Goal: Information Seeking & Learning: Check status

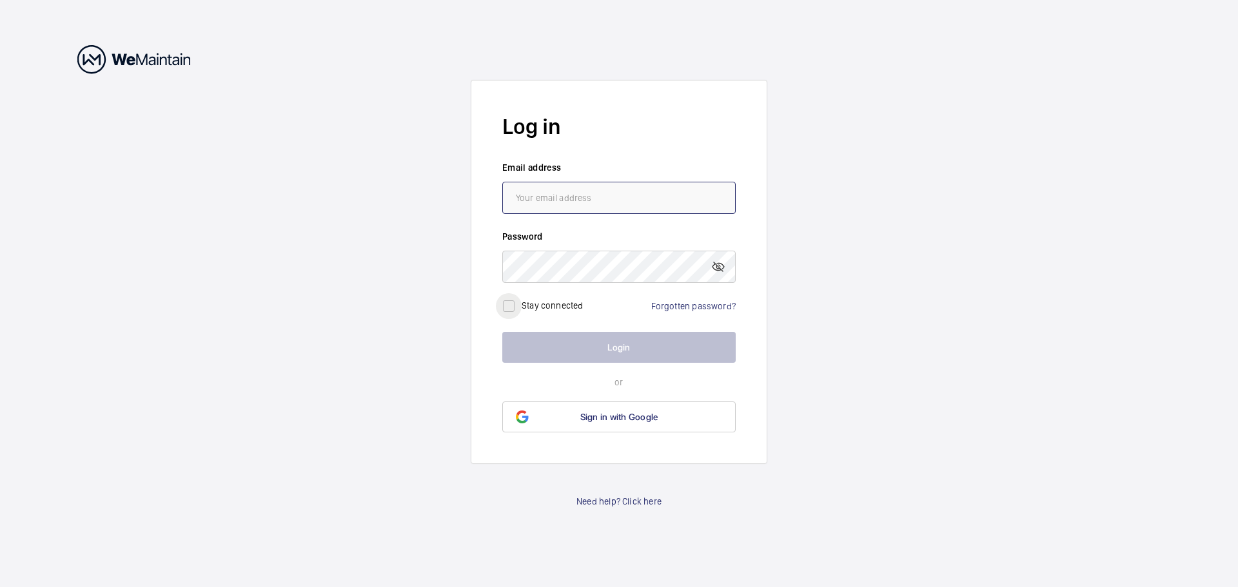
type input "[PERSON_NAME][EMAIL_ADDRESS][DOMAIN_NAME]"
click at [514, 307] on input "checkbox" at bounding box center [509, 306] width 26 height 26
checkbox input "true"
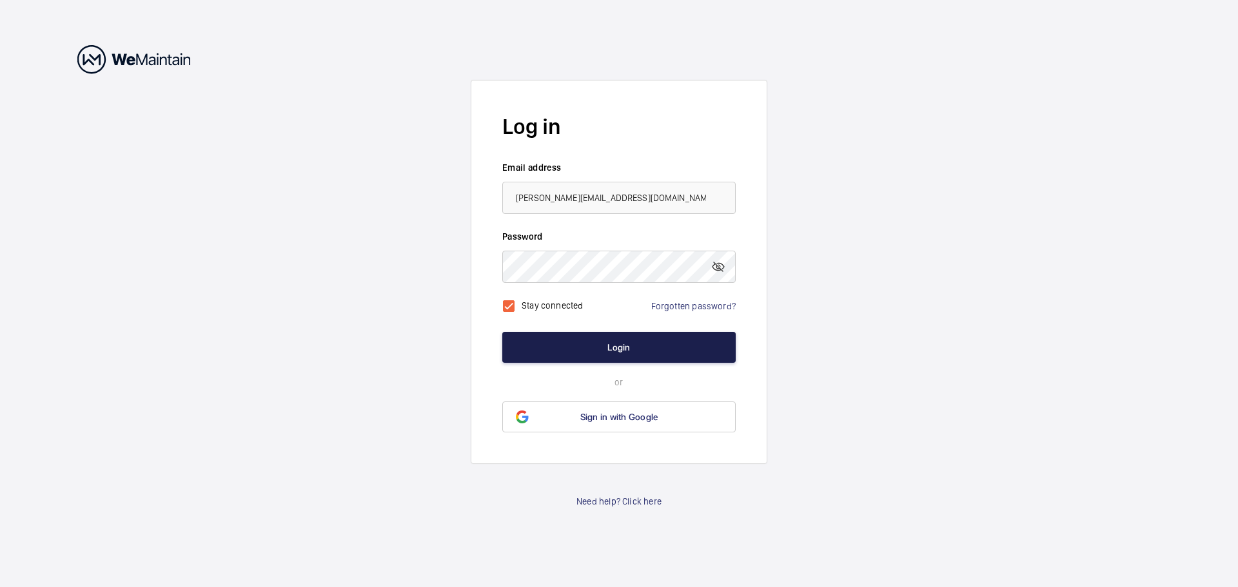
click at [593, 358] on button "Login" at bounding box center [618, 347] width 233 height 31
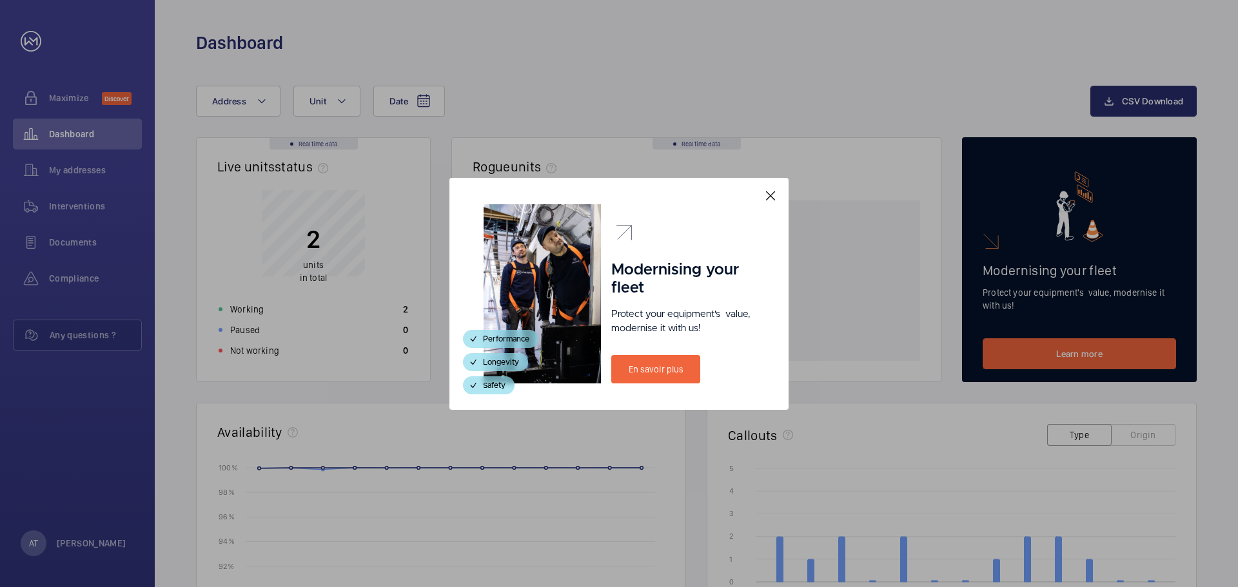
click at [774, 195] on mat-icon at bounding box center [770, 195] width 15 height 15
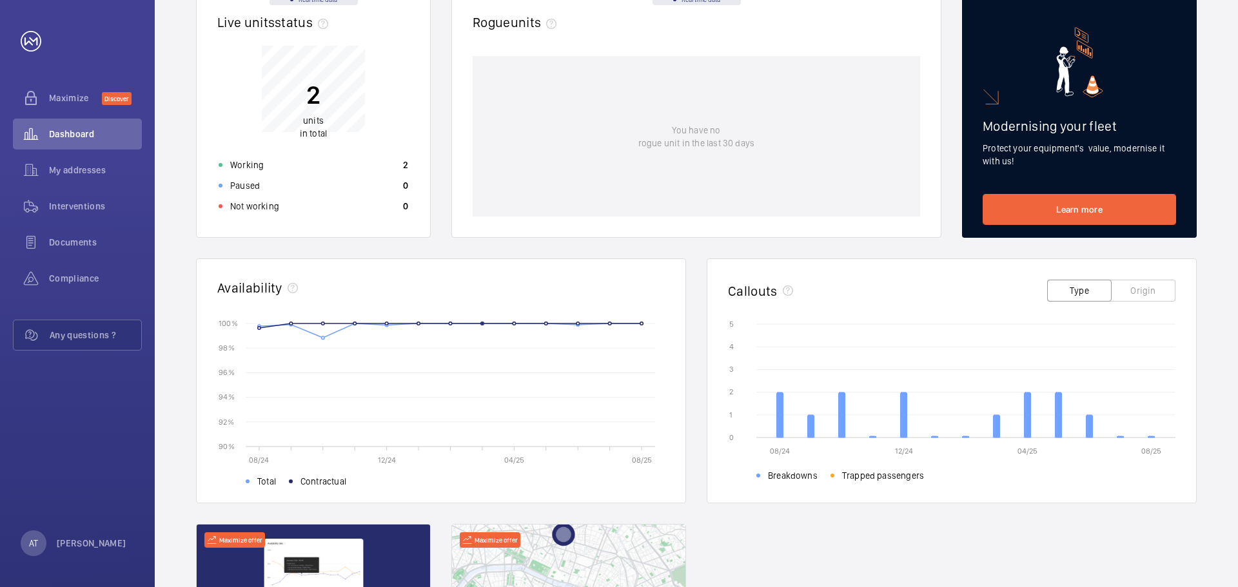
scroll to position [35, 0]
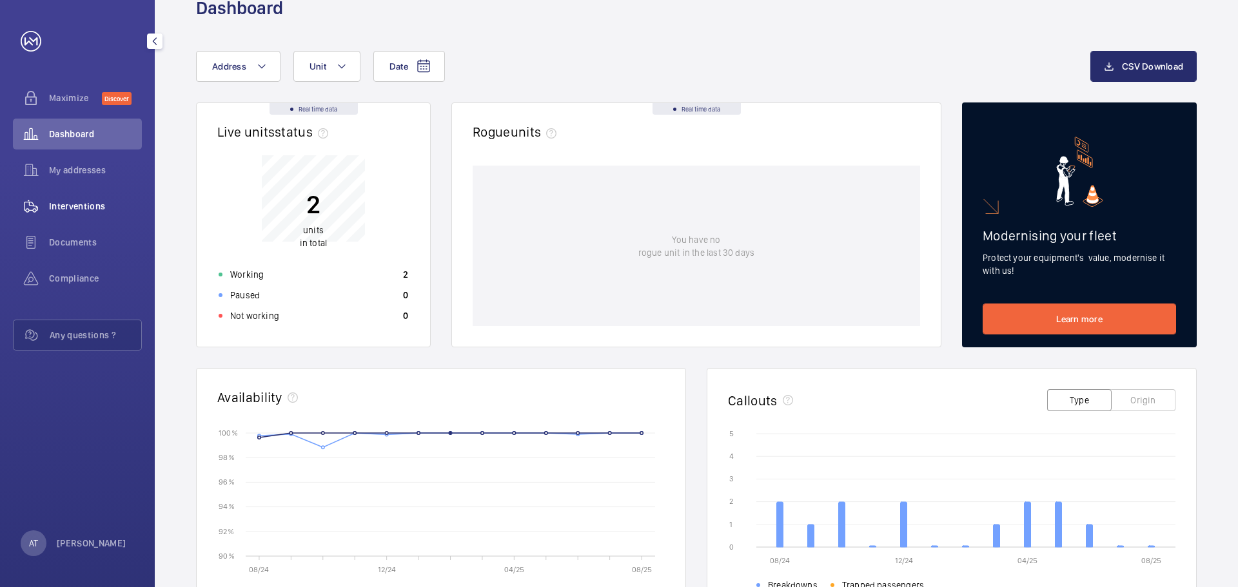
click at [86, 209] on span "Interventions" at bounding box center [95, 206] width 93 height 13
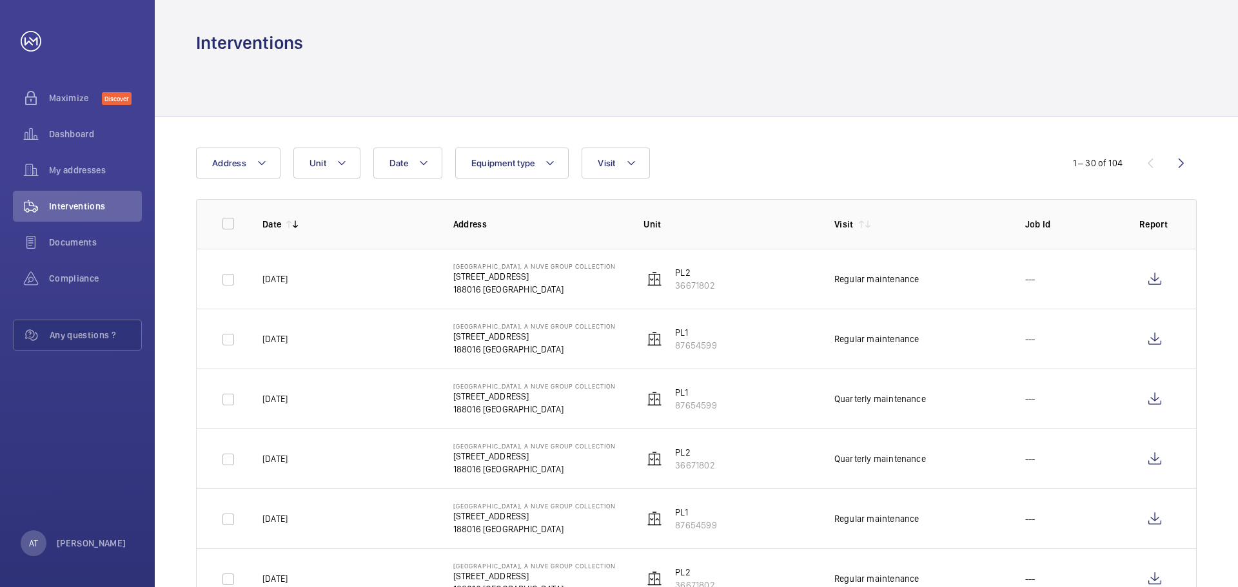
click at [763, 286] on td "PL2 36671802" at bounding box center [718, 279] width 191 height 60
click at [1148, 287] on wm-front-icon-button at bounding box center [1154, 279] width 31 height 31
click at [380, 329] on td "[DATE]" at bounding box center [337, 339] width 191 height 60
click at [1171, 337] on td at bounding box center [1156, 339] width 77 height 60
click at [1160, 336] on wm-front-icon-button at bounding box center [1154, 339] width 31 height 31
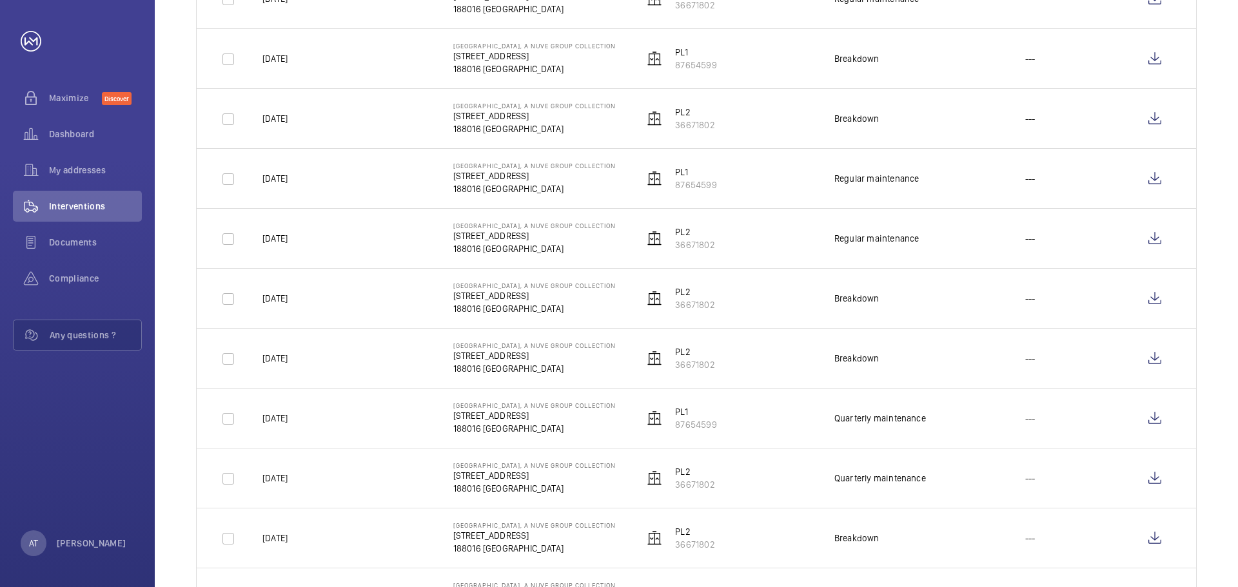
scroll to position [516, 0]
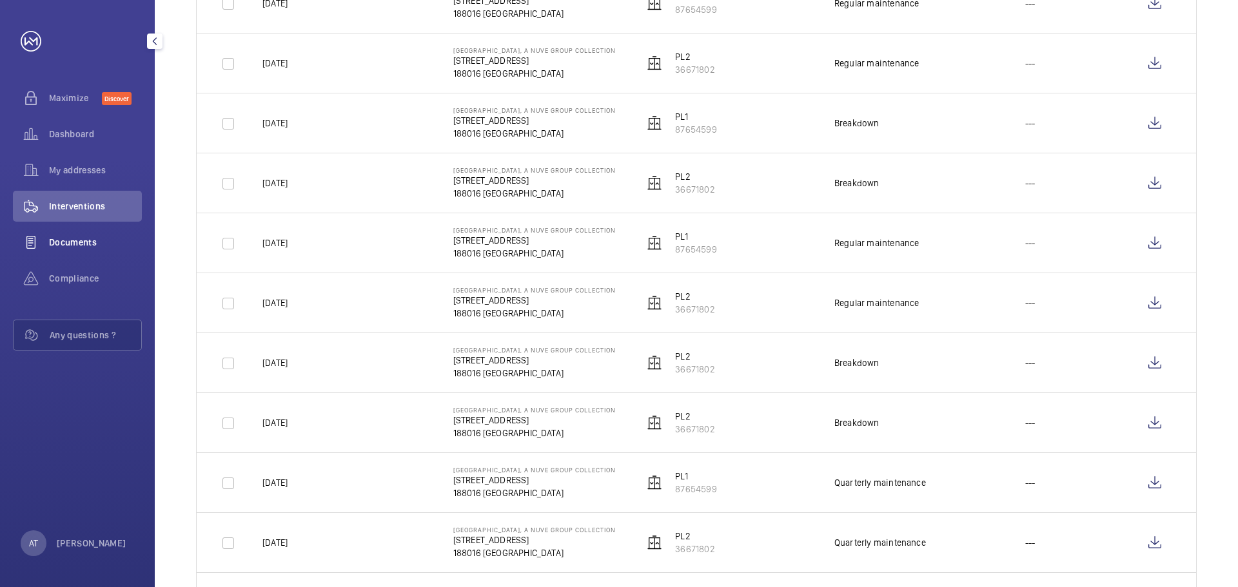
click at [97, 239] on span "Documents" at bounding box center [95, 242] width 93 height 13
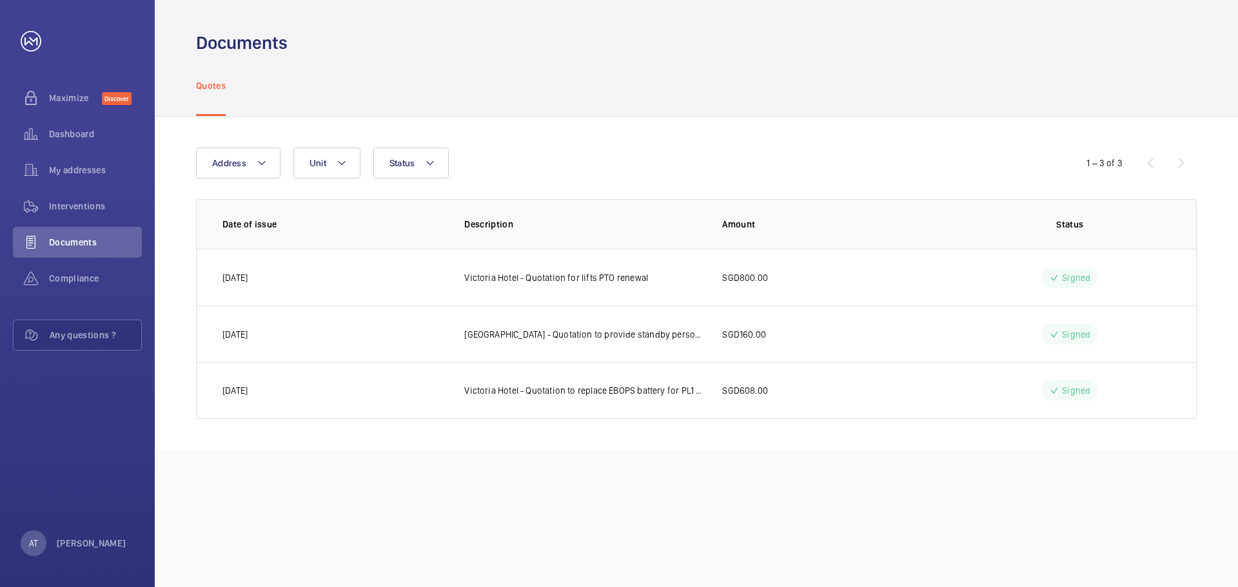
click at [1176, 164] on div "1 – 3 of 3" at bounding box center [1119, 162] width 155 height 15
click at [1180, 164] on div "1 – 3 of 3" at bounding box center [1119, 162] width 155 height 15
click at [82, 280] on span "Compliance" at bounding box center [95, 278] width 93 height 13
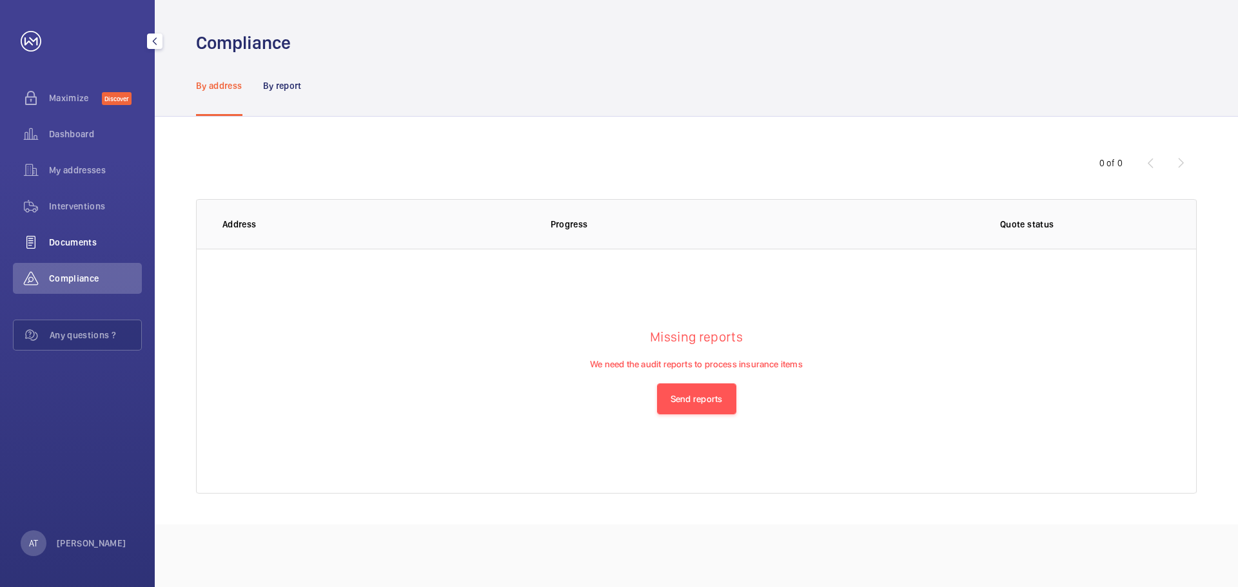
click at [106, 248] on span "Documents" at bounding box center [95, 242] width 93 height 13
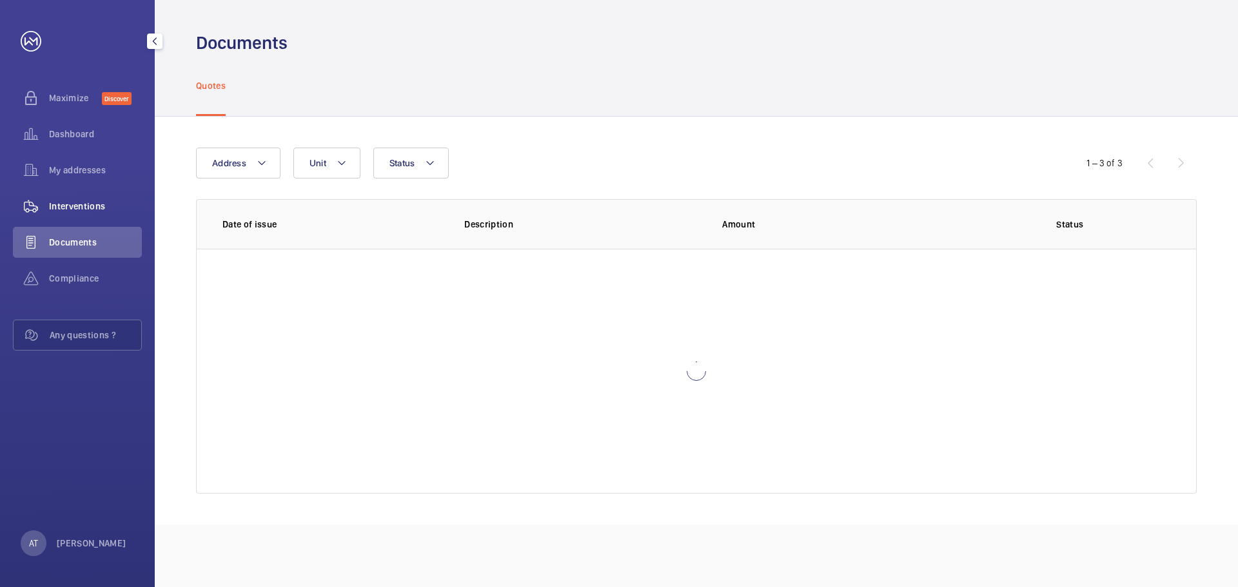
click at [88, 205] on span "Interventions" at bounding box center [95, 206] width 93 height 13
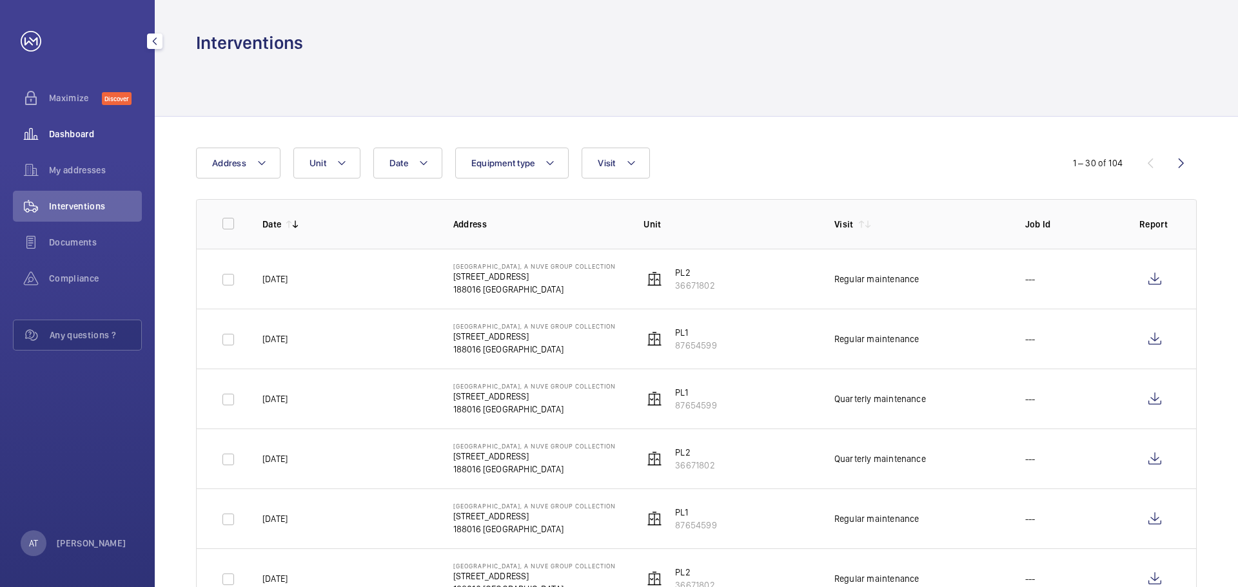
click at [105, 131] on span "Dashboard" at bounding box center [95, 134] width 93 height 13
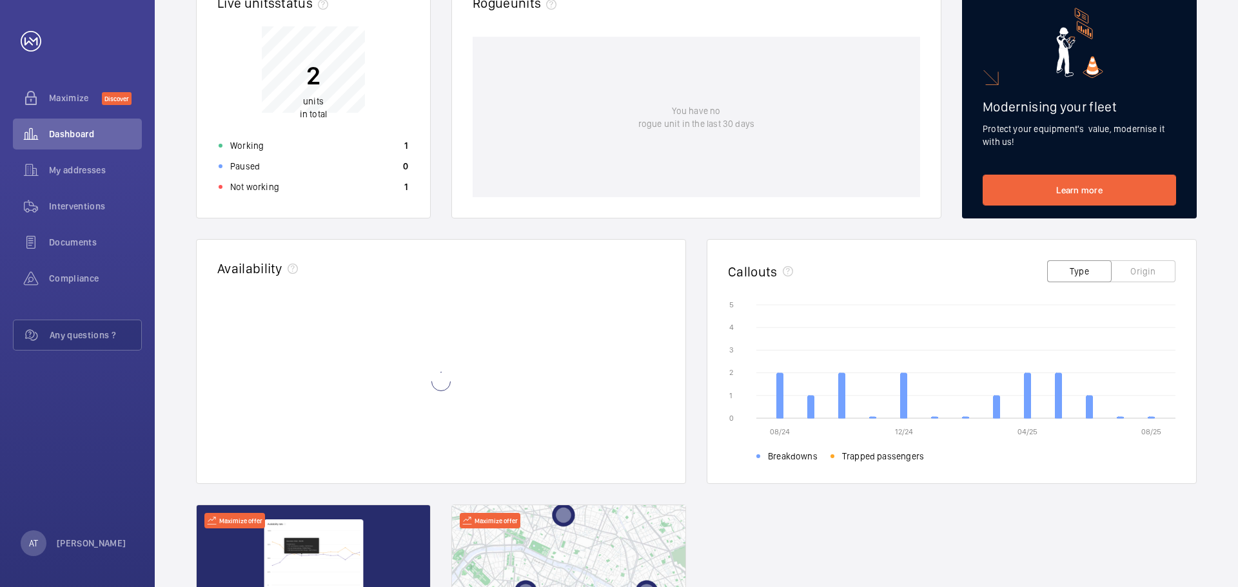
scroll to position [193, 0]
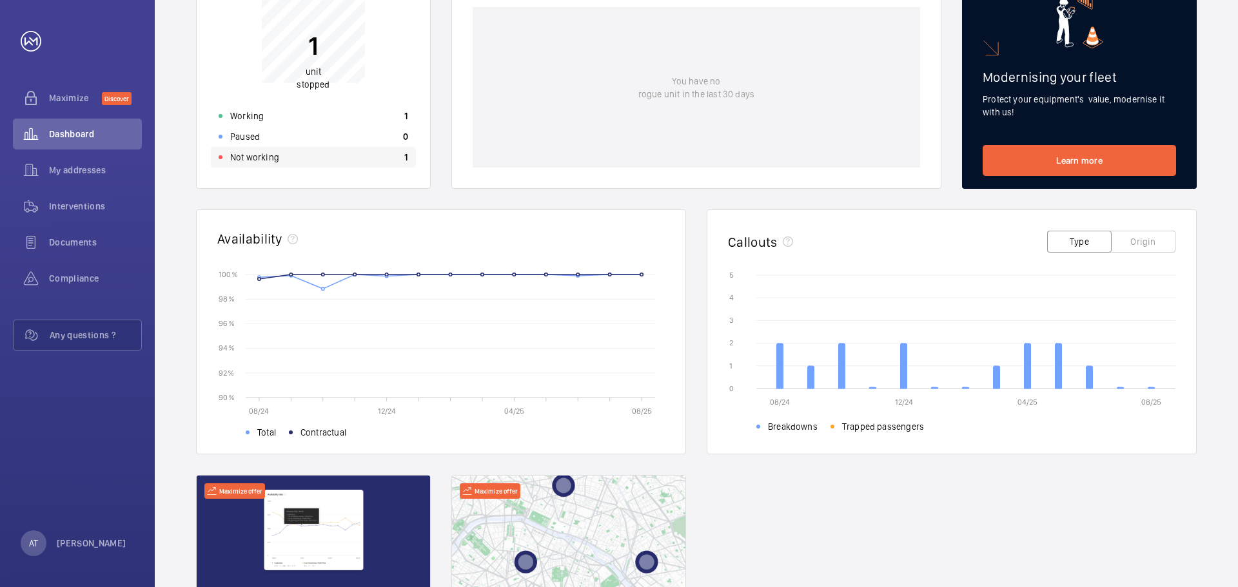
click at [271, 163] on p "Not working" at bounding box center [254, 157] width 49 height 13
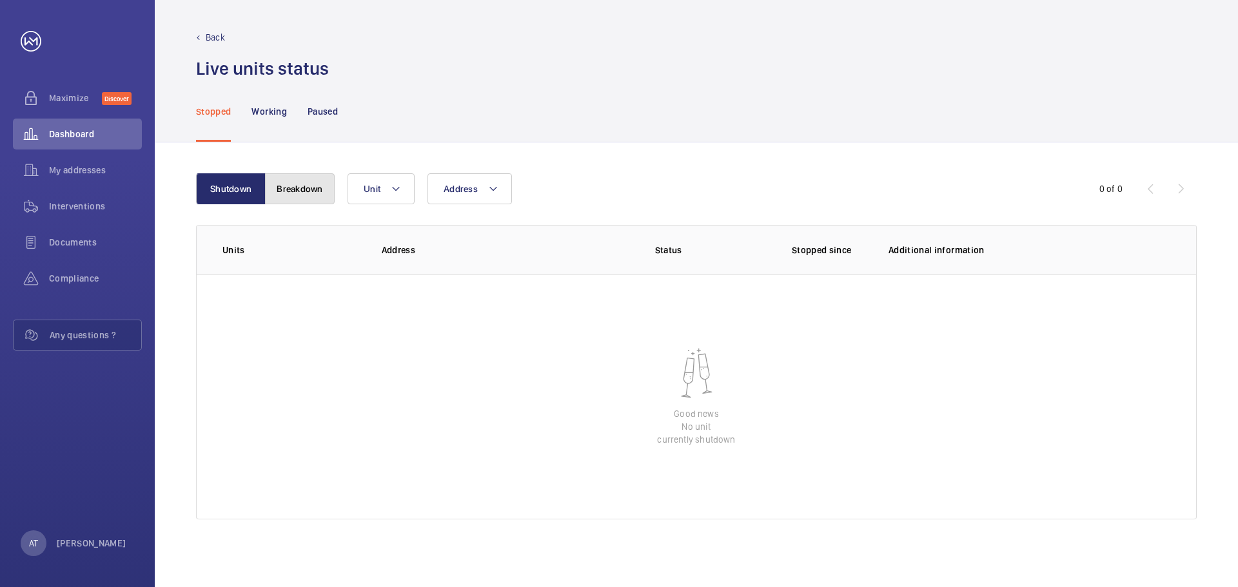
click at [303, 196] on button "Breakdown" at bounding box center [300, 188] width 70 height 31
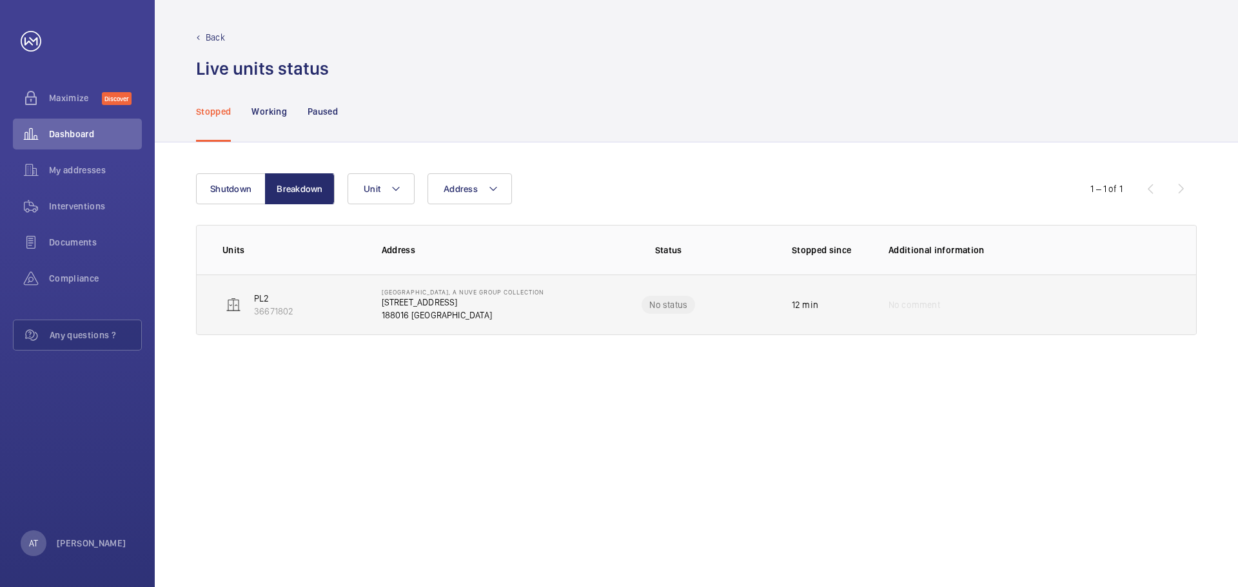
click at [469, 312] on p "188016 [GEOGRAPHIC_DATA]" at bounding box center [463, 315] width 162 height 13
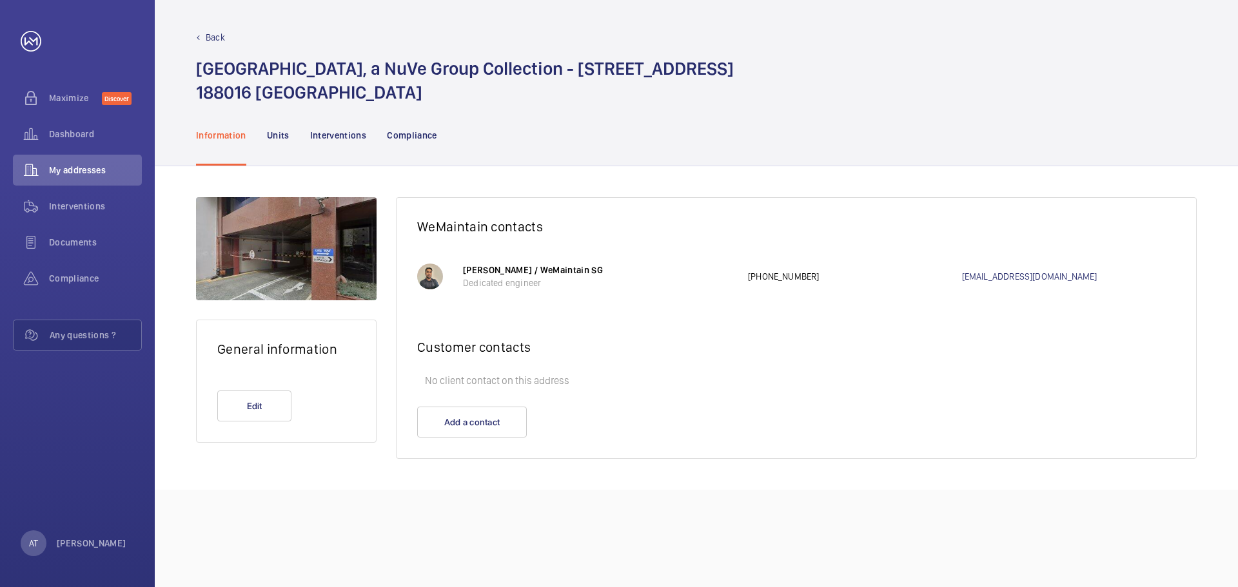
click at [590, 298] on div "[PERSON_NAME] / WeMaintain SG Dedicated engineer [PHONE_NUMBER] [EMAIL_ADDRESS]…" at bounding box center [819, 277] width 712 height 58
